Goal: Information Seeking & Learning: Understand process/instructions

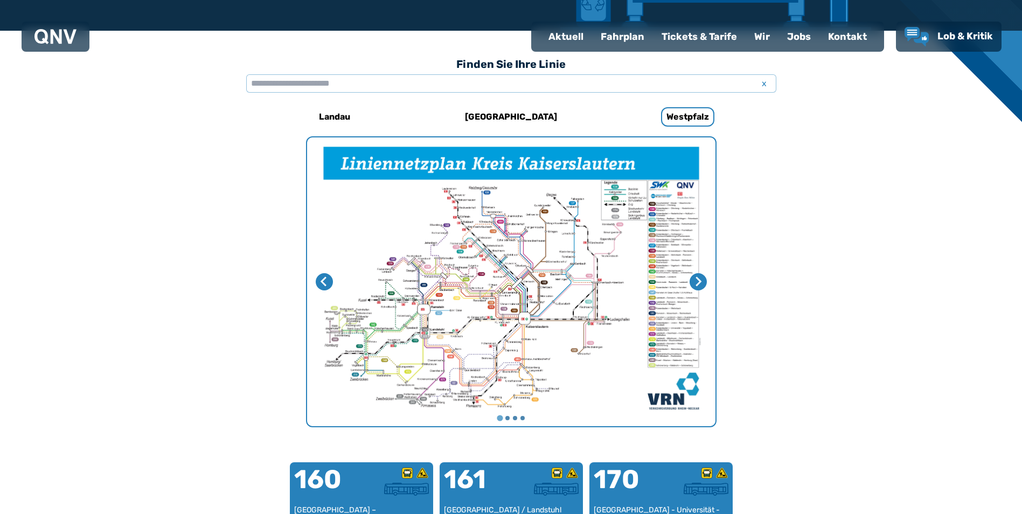
scroll to position [275, 0]
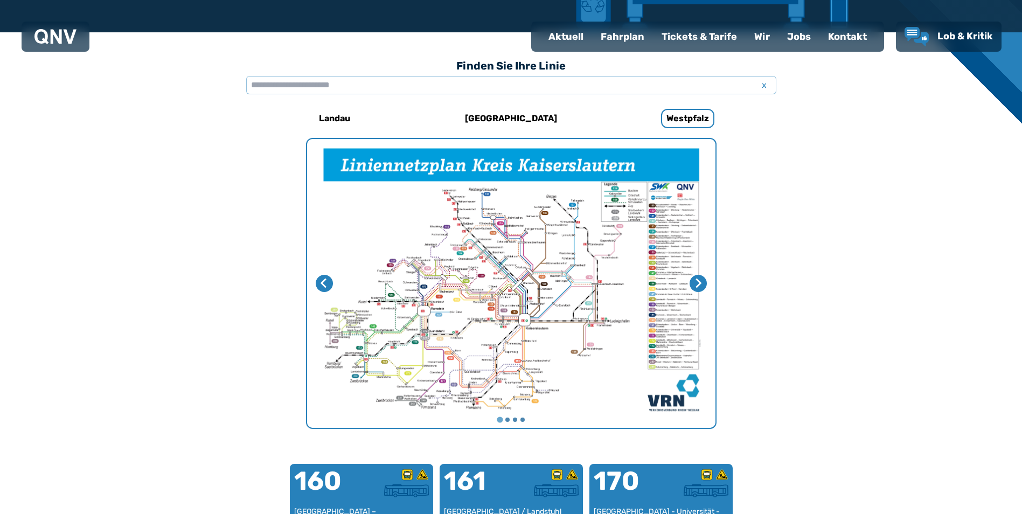
click at [630, 37] on div "Fahrplan" at bounding box center [622, 37] width 61 height 28
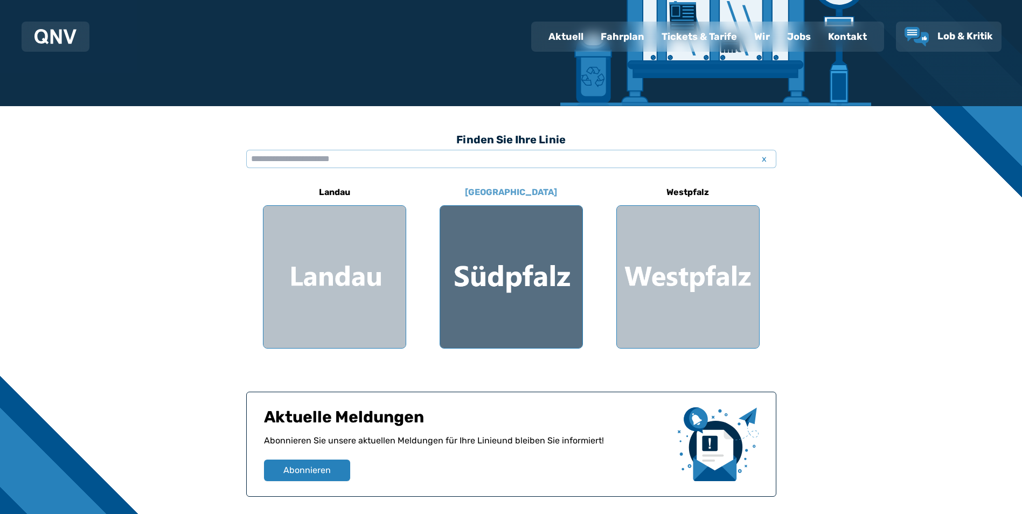
scroll to position [215, 0]
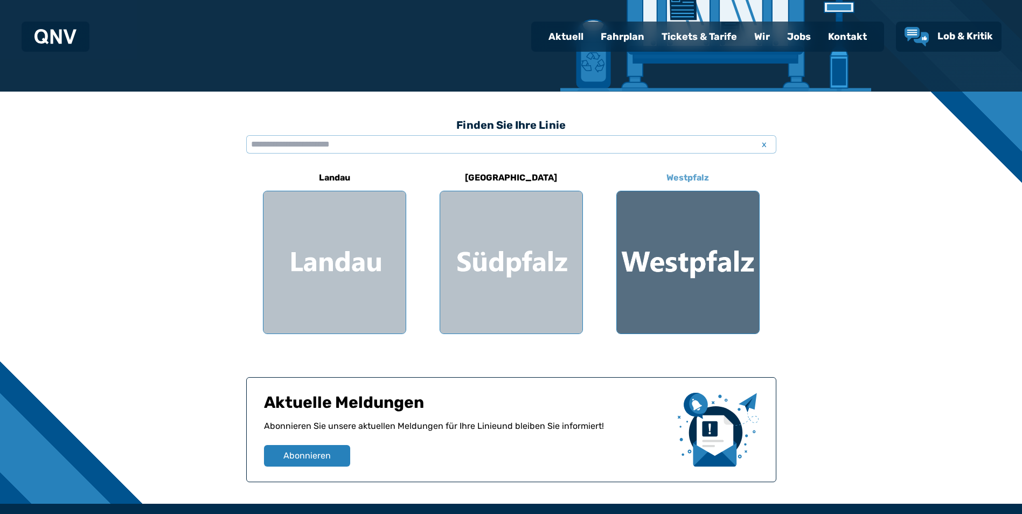
click at [672, 253] on div at bounding box center [688, 262] width 142 height 142
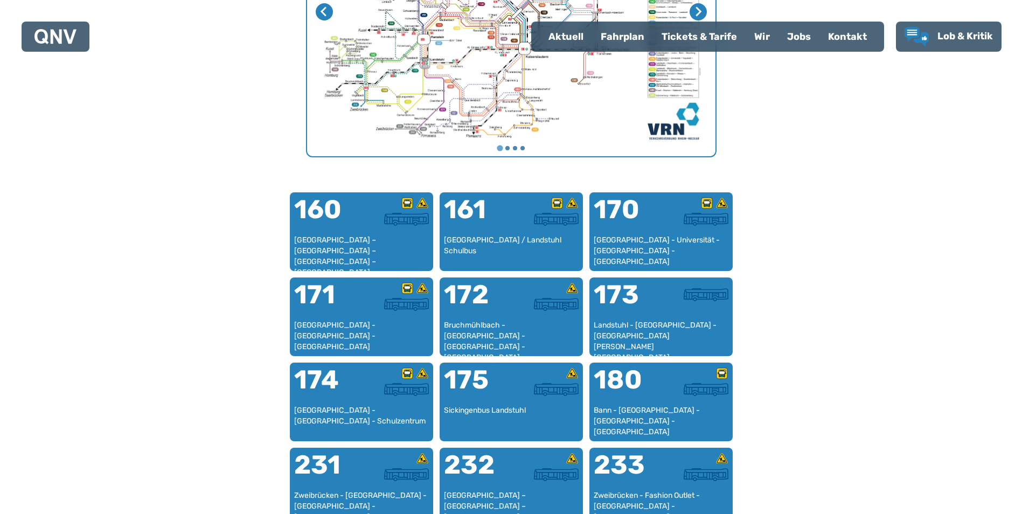
scroll to position [547, 0]
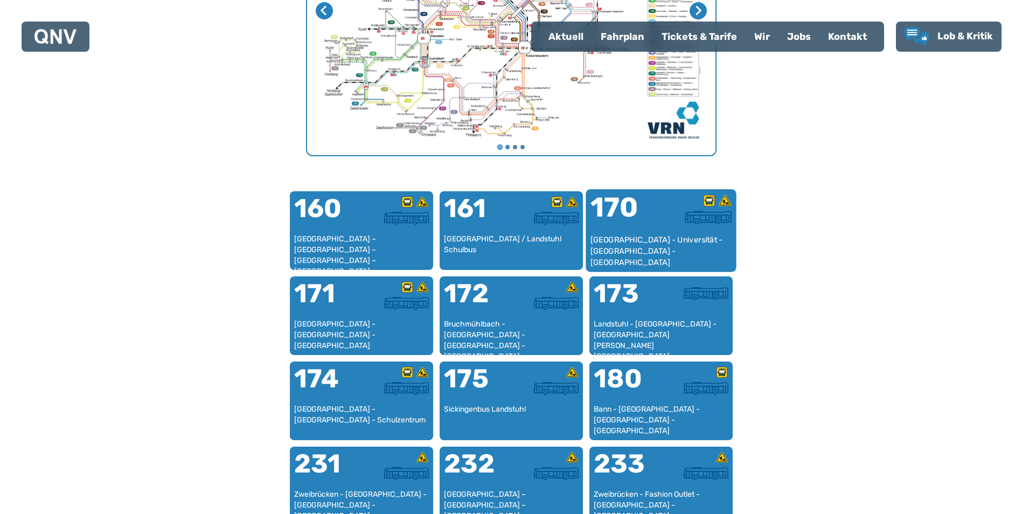
click at [629, 243] on div "[GEOGRAPHIC_DATA] - Universität - [GEOGRAPHIC_DATA] - [GEOGRAPHIC_DATA]" at bounding box center [661, 250] width 142 height 33
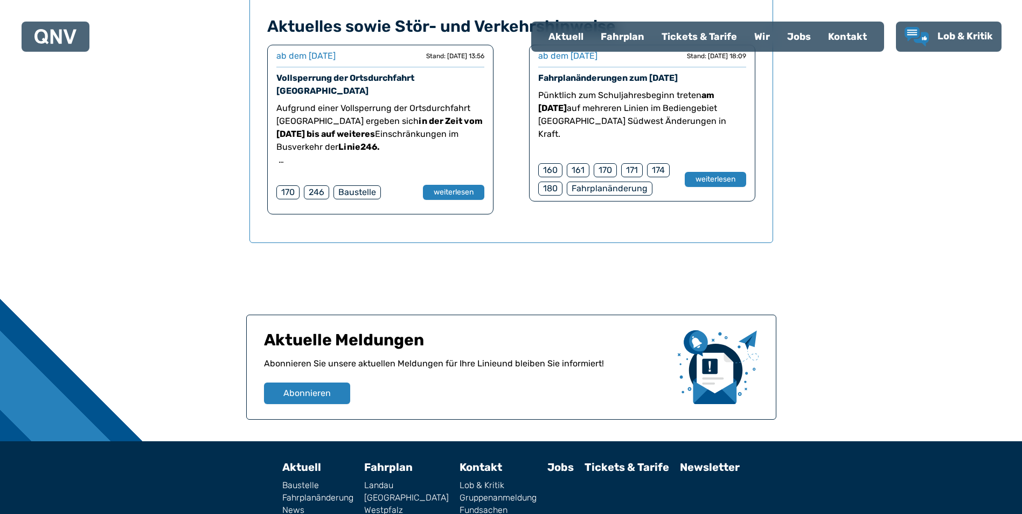
scroll to position [925, 0]
